Goal: Obtain resource: Download file/media

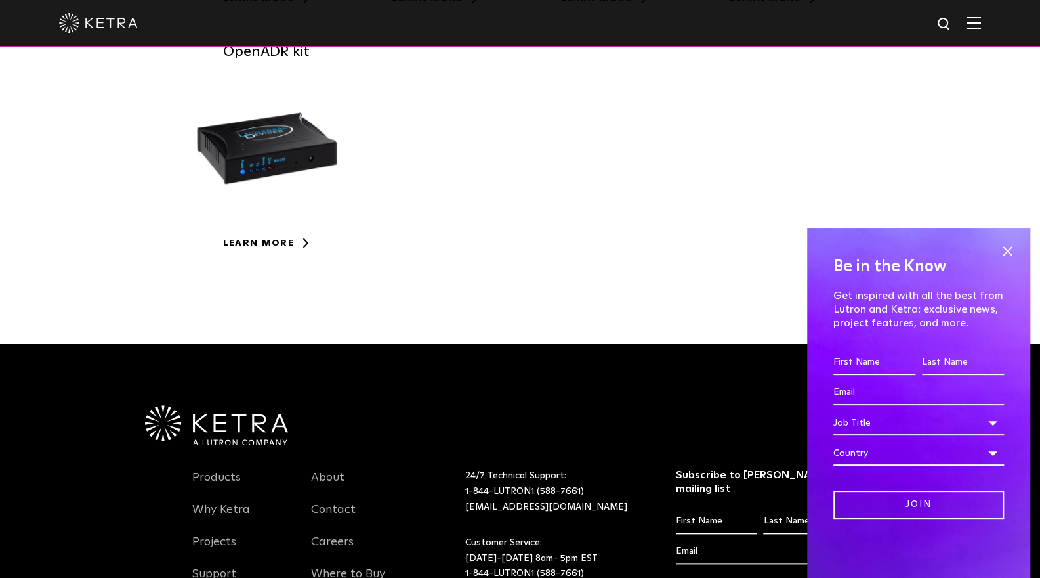
scroll to position [591, 0]
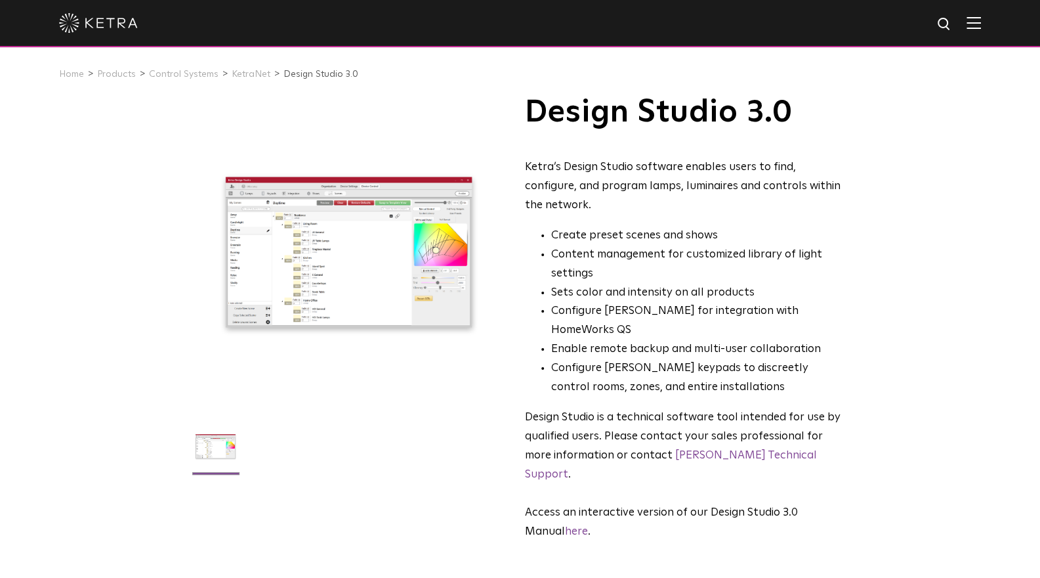
click at [257, 79] on link "KetraNet" at bounding box center [251, 74] width 39 height 9
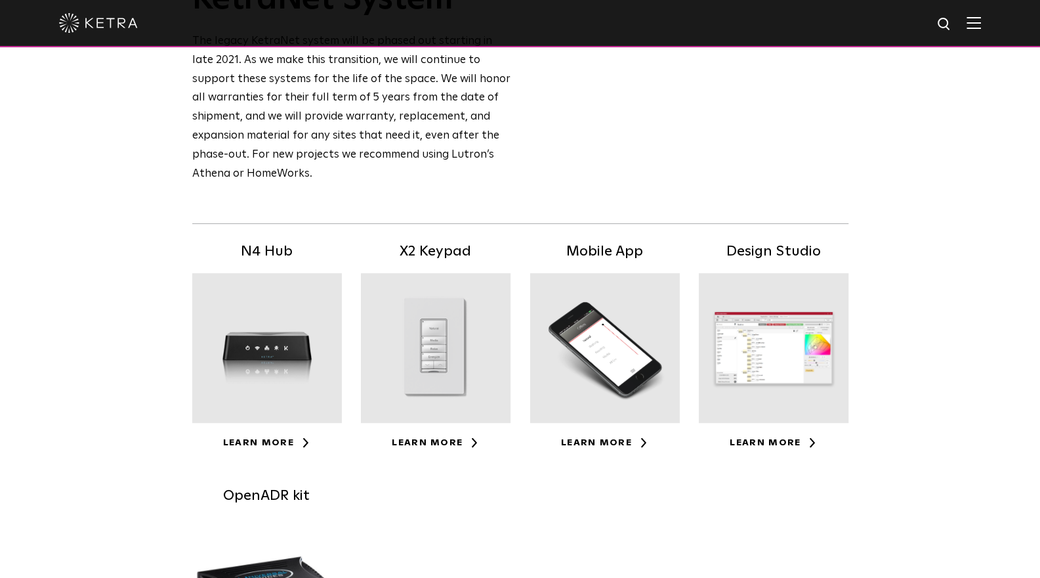
scroll to position [131, 0]
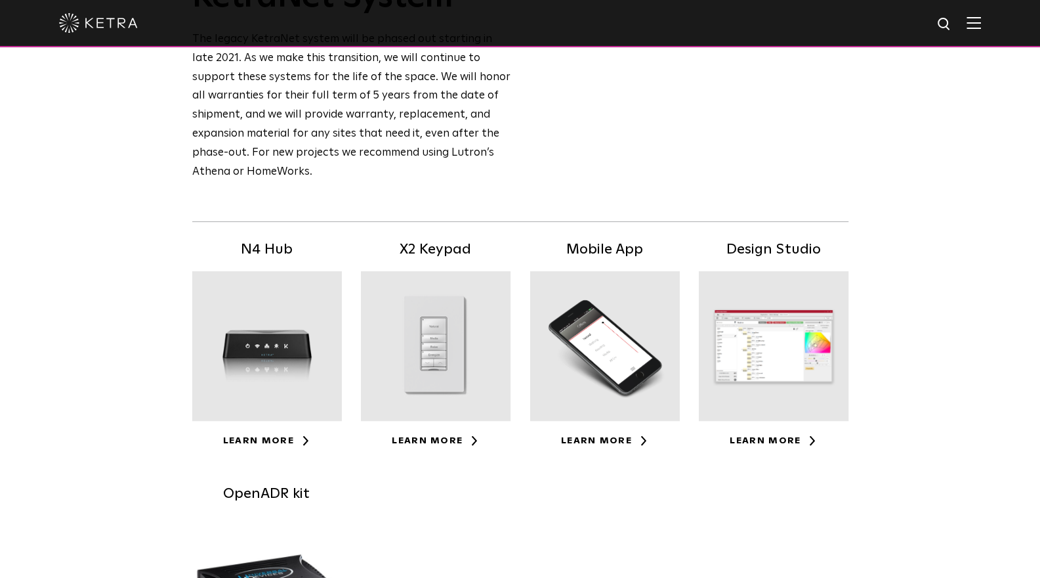
click at [792, 440] on link "Learn More" at bounding box center [773, 440] width 87 height 9
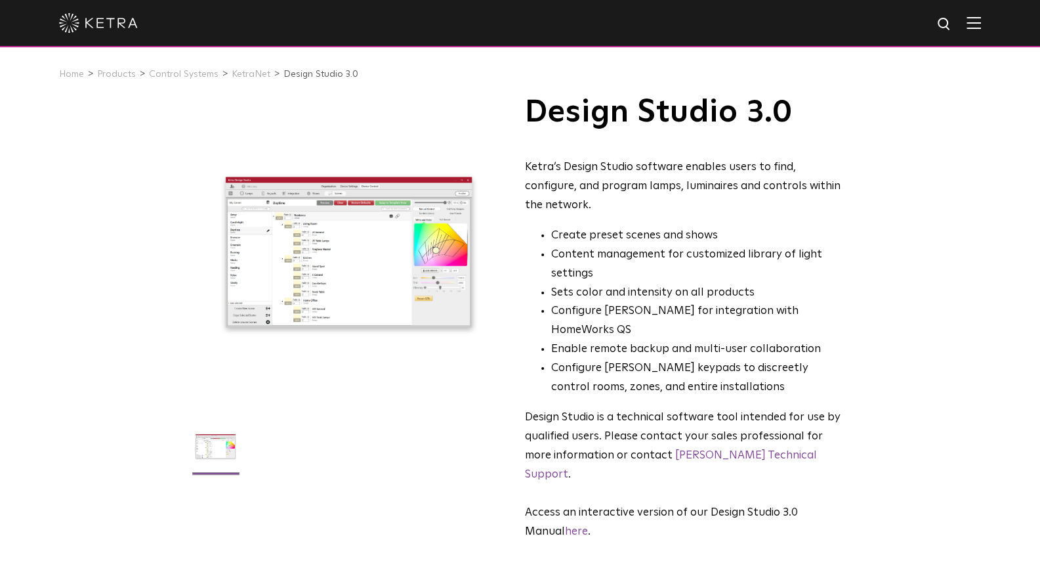
scroll to position [197, 0]
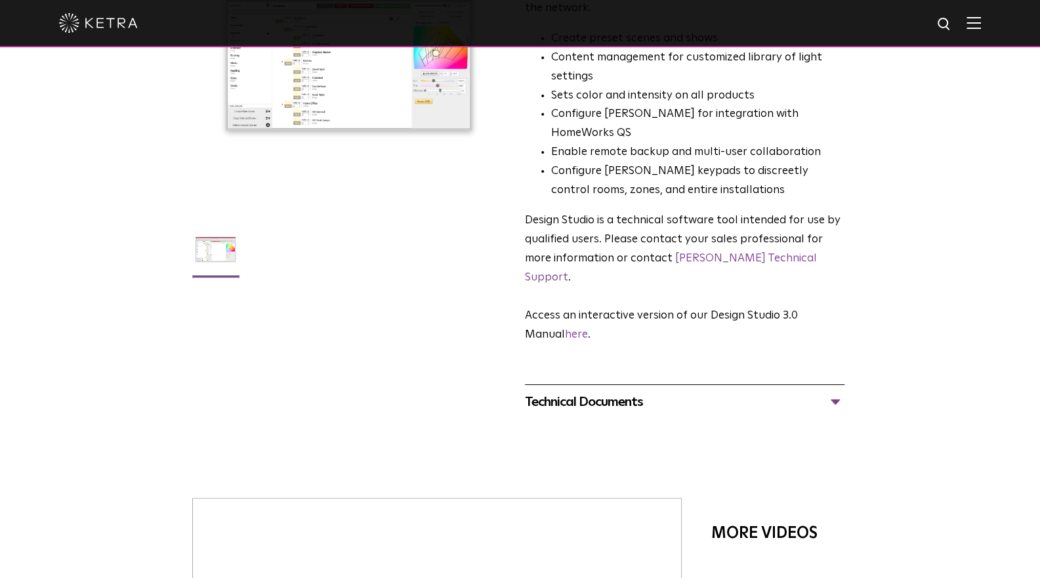
click at [765, 391] on div "Technical Documents" at bounding box center [685, 401] width 320 height 21
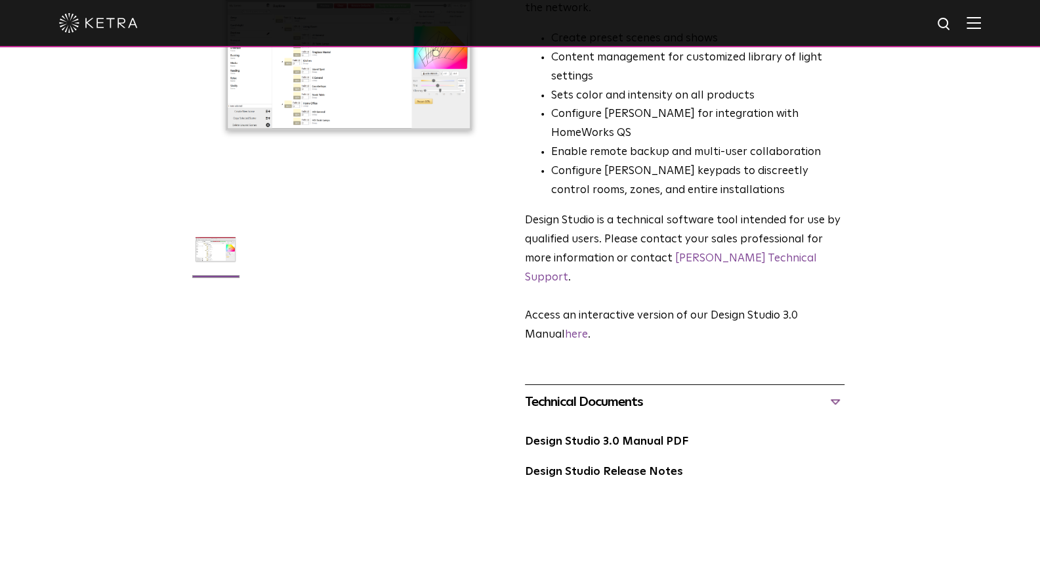
click at [637, 436] on link "Design Studio 3.0 Manual PDF" at bounding box center [606, 441] width 163 height 11
